Goal: Task Accomplishment & Management: Complete application form

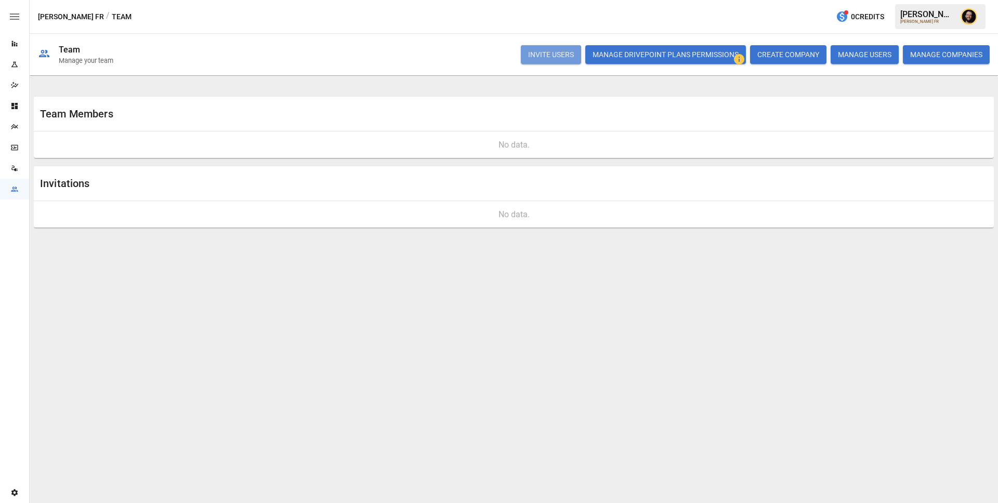
click at [540, 50] on button "INVITE USERS" at bounding box center [551, 54] width 60 height 19
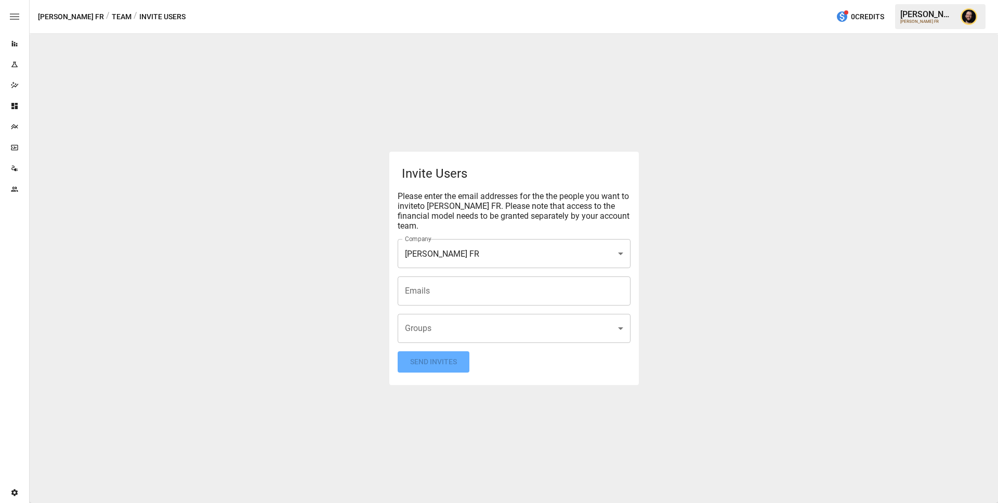
click at [447, 290] on input "Emails" at bounding box center [514, 291] width 224 height 20
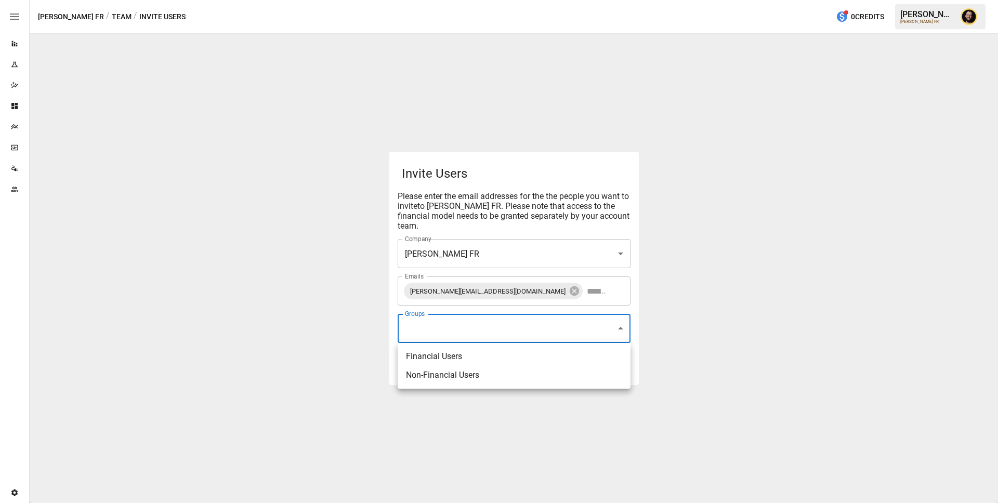
click at [430, 0] on body "**********" at bounding box center [499, 0] width 998 height 0
click at [430, 356] on li "Financial Users" at bounding box center [514, 356] width 233 height 19
type input "**********"
click at [451, 355] on li "Financial Users" at bounding box center [514, 356] width 233 height 19
click at [426, 357] on li "Financial Users" at bounding box center [514, 356] width 233 height 19
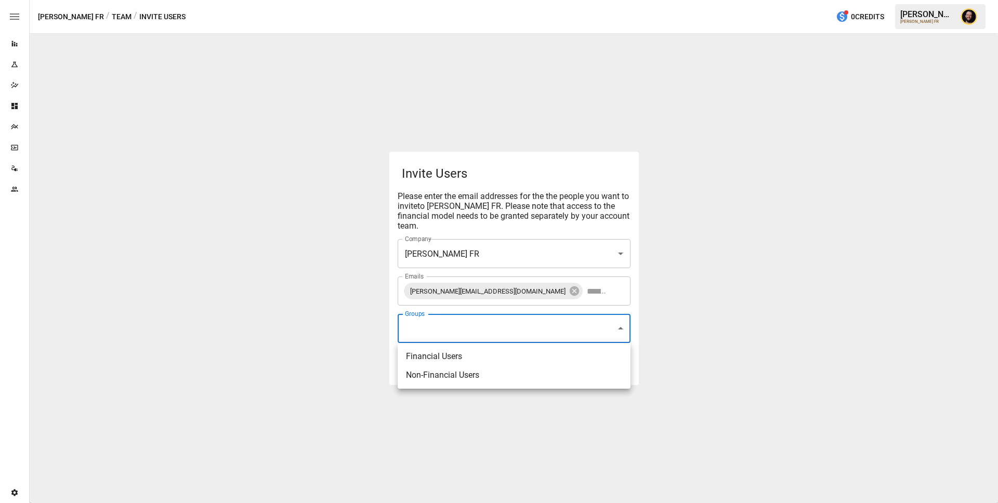
type input "**********"
click at [141, 292] on div at bounding box center [499, 251] width 998 height 503
click at [444, 361] on button "Send Invites" at bounding box center [434, 361] width 72 height 21
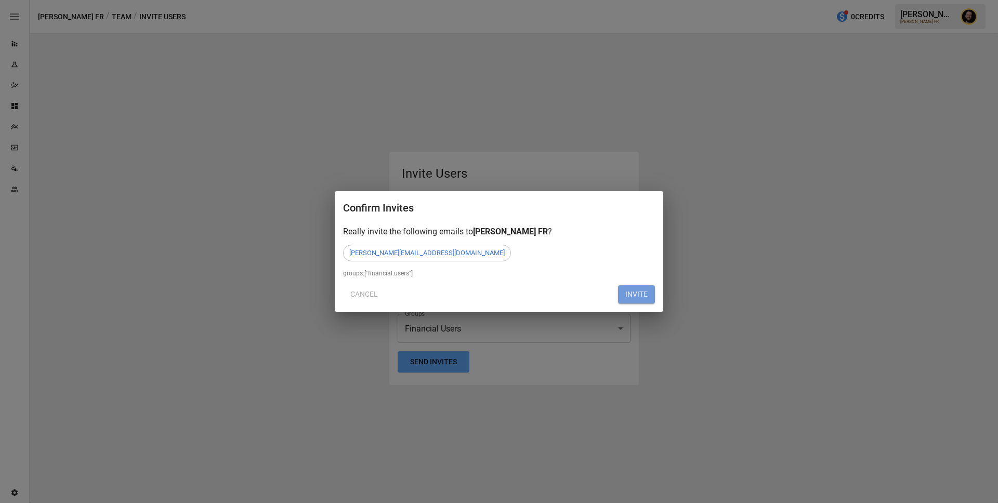
click at [643, 295] on button "INVITE" at bounding box center [636, 294] width 37 height 19
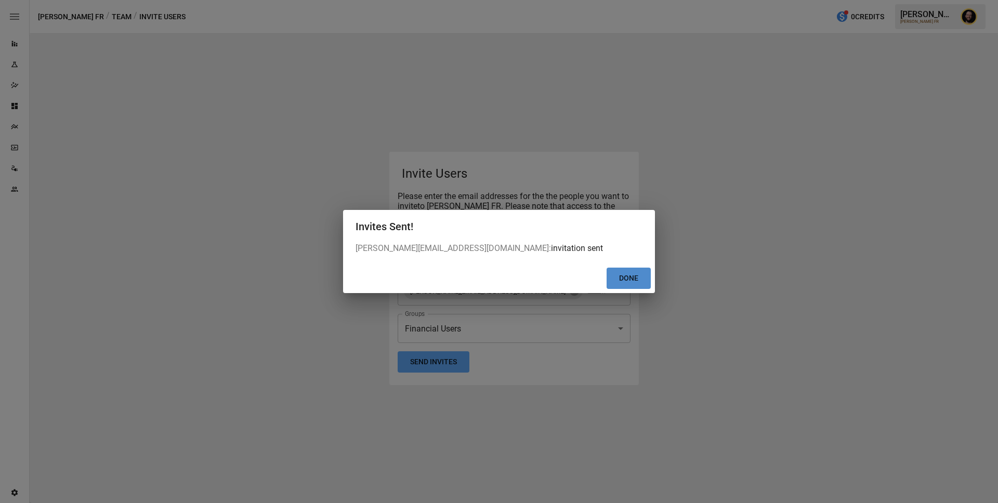
click at [639, 280] on button "Done" at bounding box center [629, 278] width 44 height 21
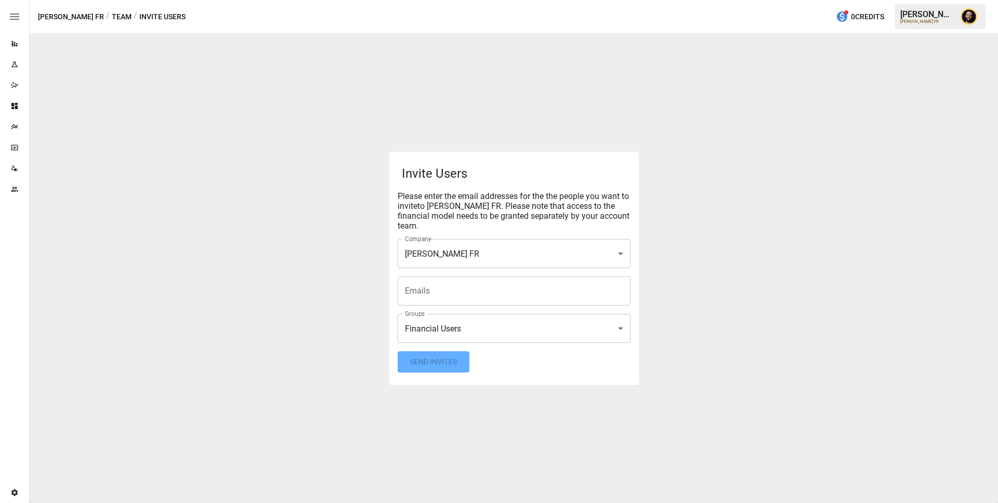
click at [14, 192] on icon "Team" at bounding box center [14, 189] width 8 height 8
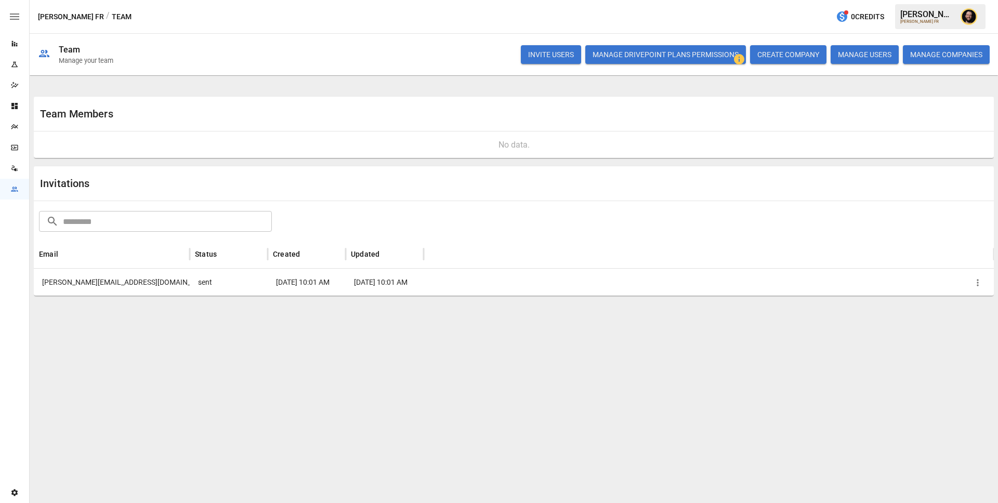
click at [980, 282] on icon "button" at bounding box center [978, 283] width 10 height 10
click at [962, 306] on li "Copy Invitation Link" at bounding box center [941, 306] width 89 height 19
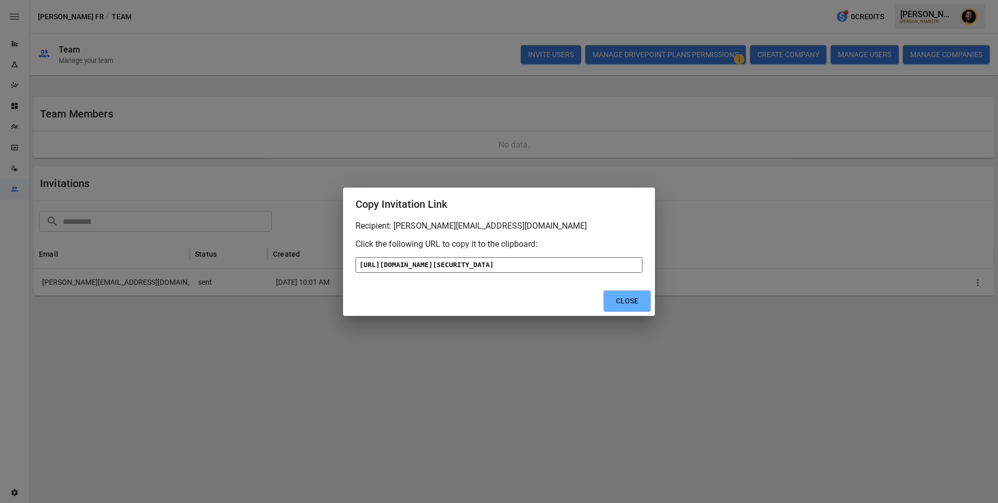
click at [618, 273] on div "[URL][DOMAIN_NAME][SECURITY_DATA]" at bounding box center [499, 265] width 287 height 16
click at [630, 312] on button "Close" at bounding box center [627, 301] width 47 height 21
